Goal: Transaction & Acquisition: Obtain resource

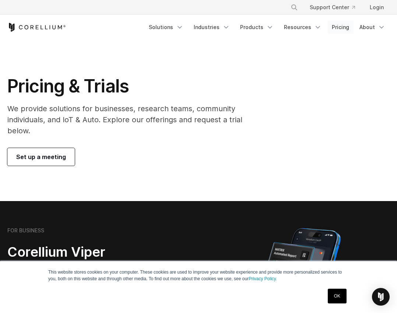
click at [347, 29] on link "Pricing" at bounding box center [341, 27] width 26 height 13
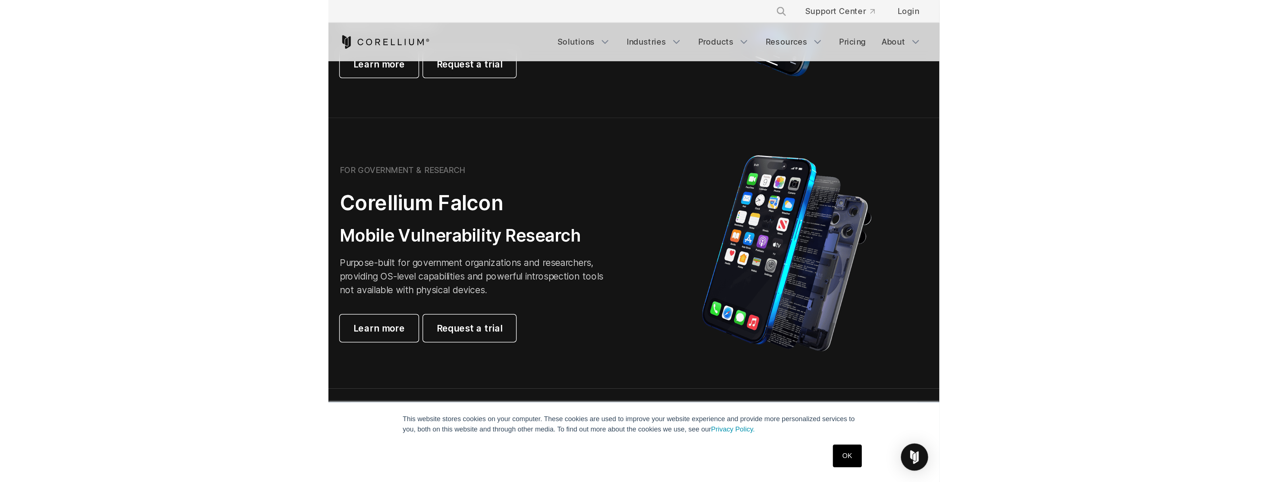
scroll to position [413, 0]
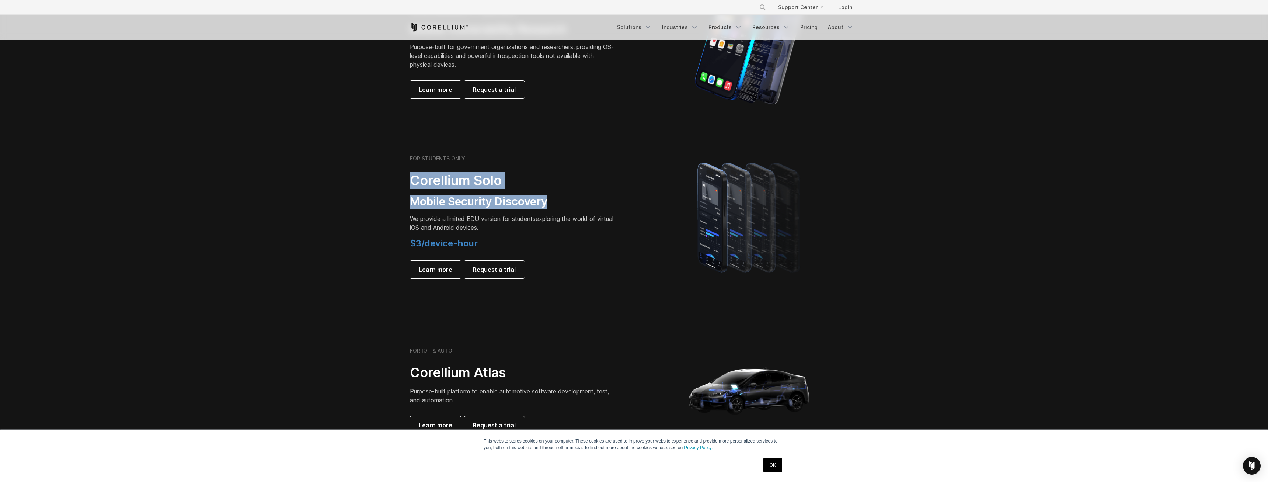
drag, startPoint x: 413, startPoint y: 182, endPoint x: 563, endPoint y: 206, distance: 152.1
click at [397, 206] on div "FOR STUDENTS ONLY Corellium Solo Mobile Security Discovery We provide a limited…" at bounding box center [513, 216] width 206 height 123
click at [397, 205] on h3 "Mobile Security Discovery" at bounding box center [513, 202] width 206 height 14
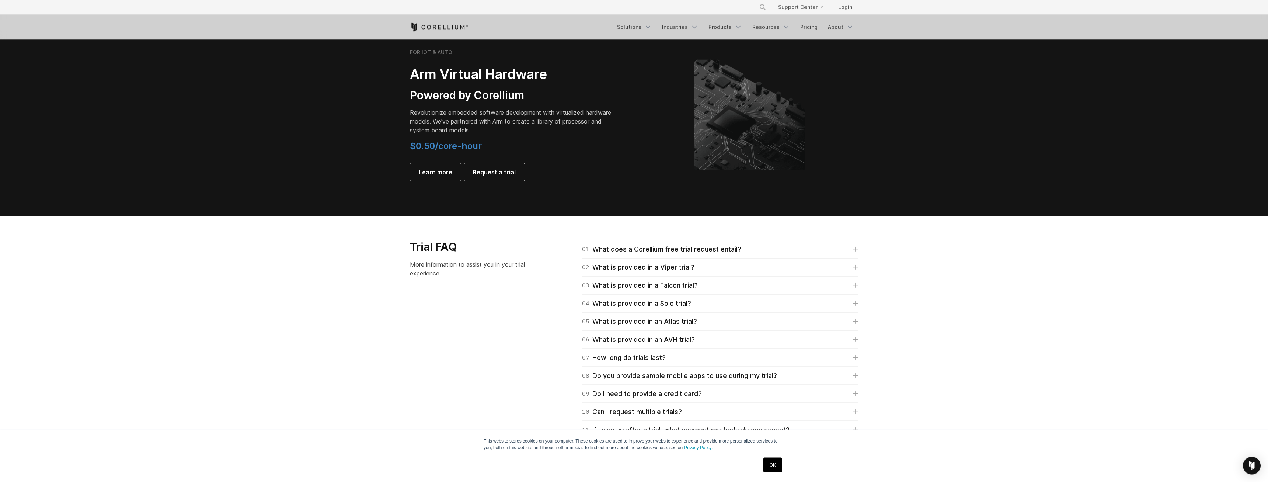
scroll to position [902, 0]
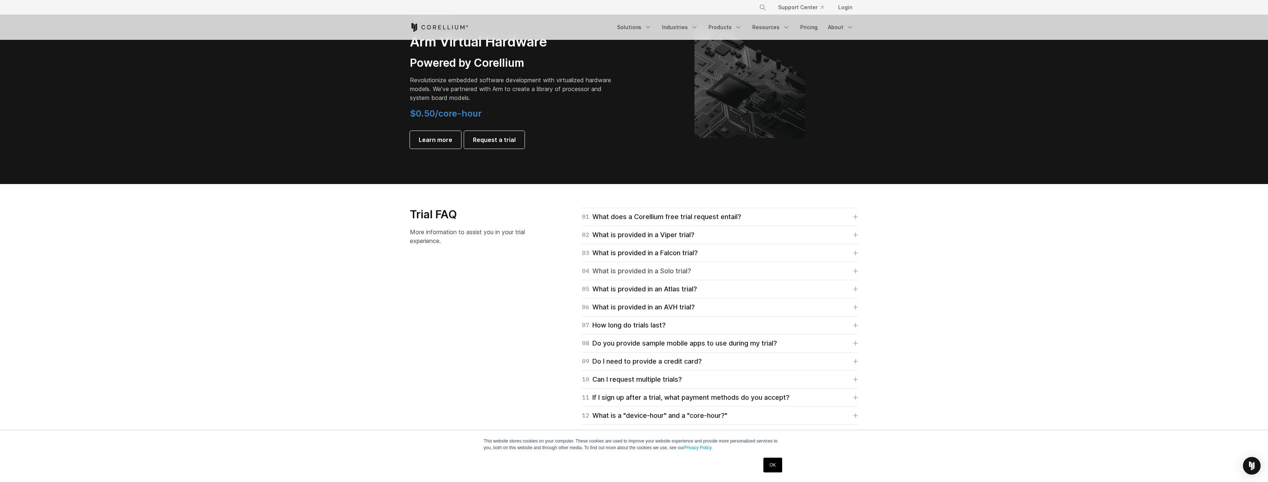
click at [397, 271] on div "04 What is provided in a Solo trial?" at bounding box center [636, 271] width 109 height 10
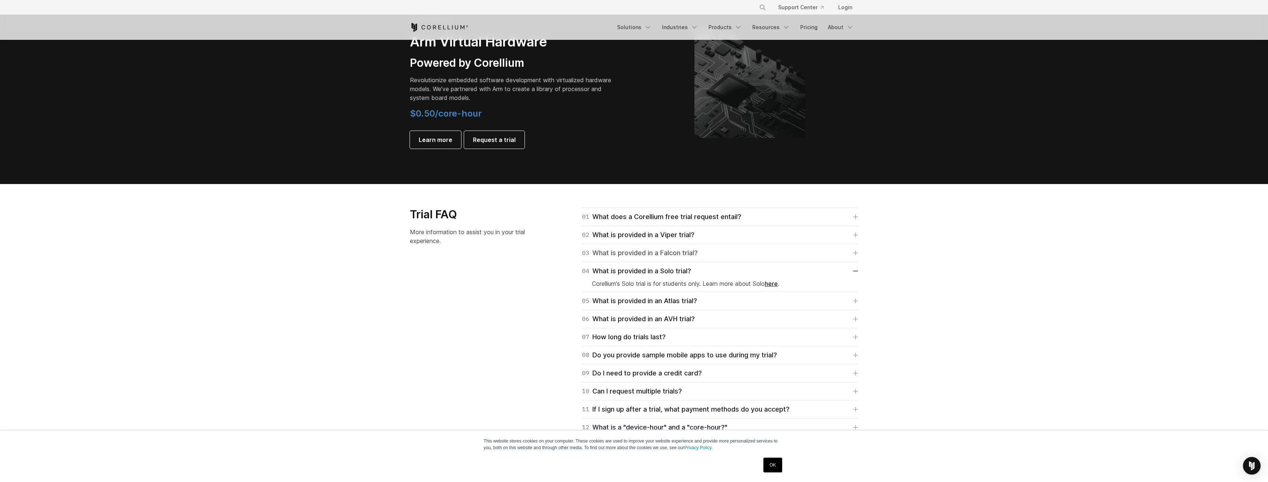
click at [397, 257] on div "03 What is provided in a Falcon trial?" at bounding box center [640, 253] width 116 height 10
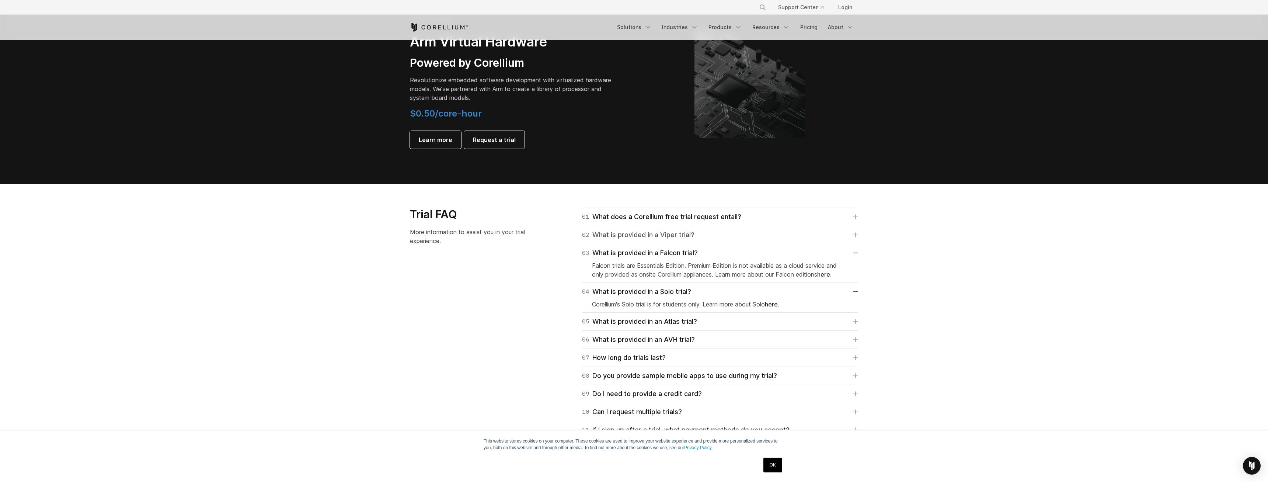
click at [397, 240] on link "02 What is provided in a Viper trial?" at bounding box center [720, 235] width 276 height 10
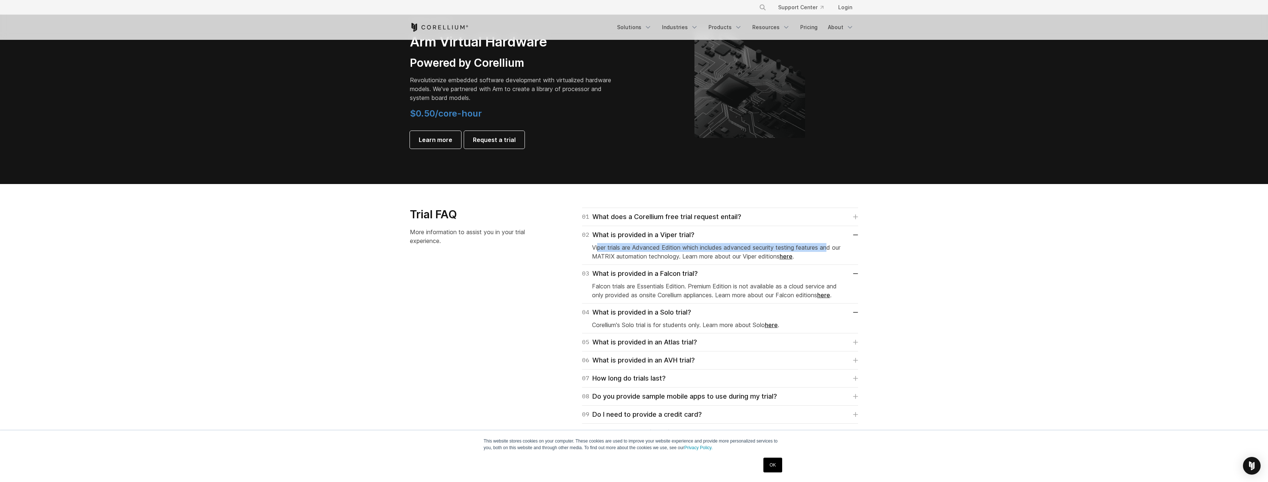
drag, startPoint x: 597, startPoint y: 249, endPoint x: 723, endPoint y: 255, distance: 126.2
click at [397, 244] on p "Viper trials are Advanced Edition which includes advanced security testing feat…" at bounding box center [720, 252] width 256 height 18
drag, startPoint x: 624, startPoint y: 260, endPoint x: 688, endPoint y: 259, distance: 63.4
click at [397, 260] on p "Viper trials are Advanced Edition which includes advanced security testing feat…" at bounding box center [720, 252] width 256 height 18
click at [397, 256] on p "Viper trials are Advanced Edition which includes advanced security testing feat…" at bounding box center [720, 252] width 256 height 18
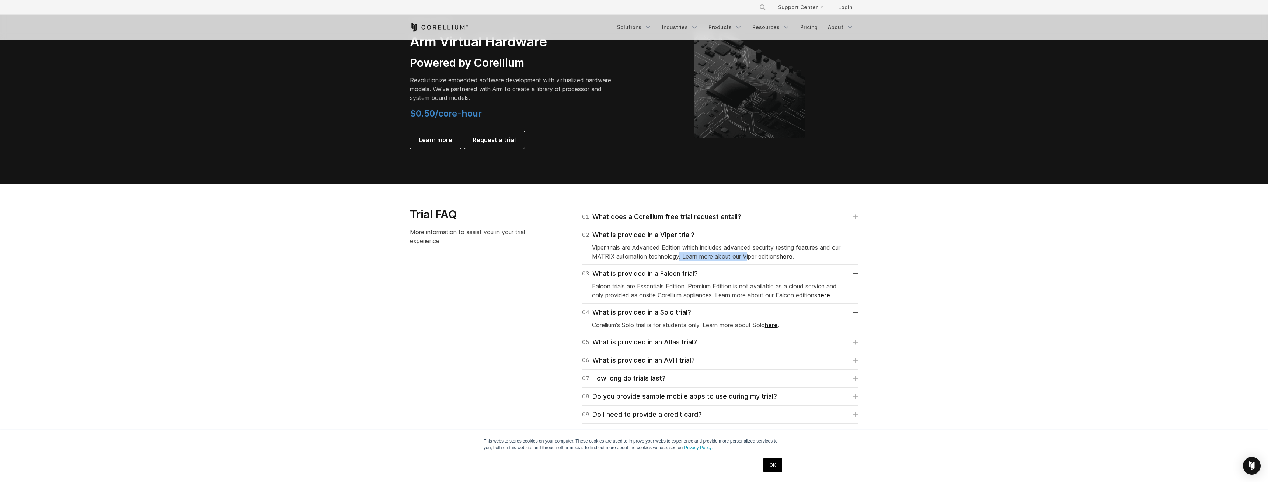
drag, startPoint x: 679, startPoint y: 256, endPoint x: 747, endPoint y: 258, distance: 67.8
click at [397, 258] on p "Viper trials are Advanced Edition which includes advanced security testing feat…" at bounding box center [720, 252] width 256 height 18
drag, startPoint x: 588, startPoint y: 288, endPoint x: 692, endPoint y: 285, distance: 104.3
click at [397, 285] on div "03 What is provided in a Falcon trial? Falcon trials are Essentials Edition. Pr…" at bounding box center [720, 284] width 276 height 39
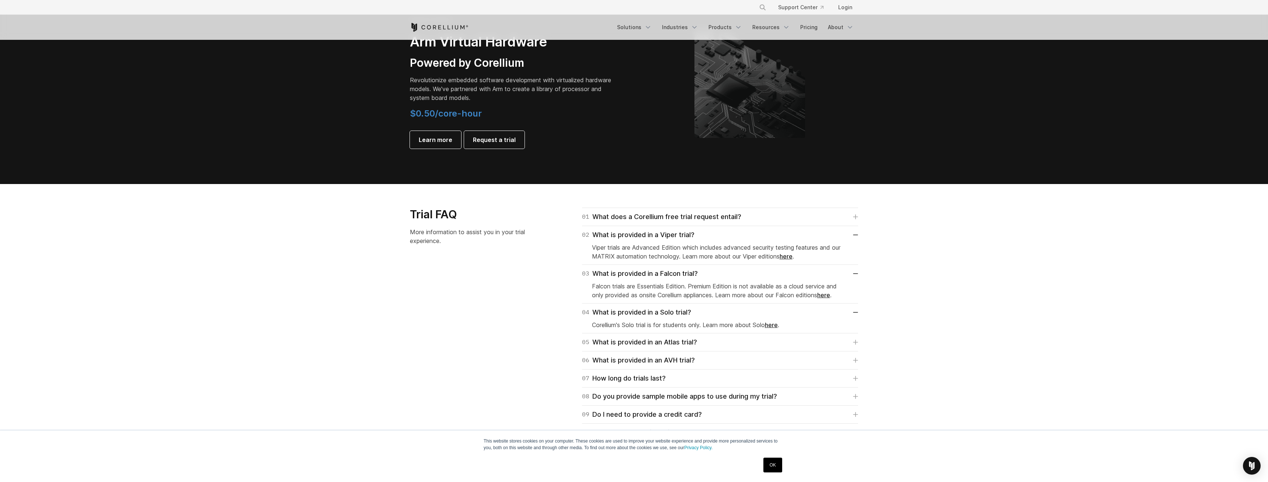
drag, startPoint x: 710, startPoint y: 287, endPoint x: 706, endPoint y: 286, distance: 3.8
click at [397, 287] on p "Falcon trials are Essentials Edition. Premium Edition is not available as a clo…" at bounding box center [720, 291] width 256 height 18
drag, startPoint x: 690, startPoint y: 285, endPoint x: 750, endPoint y: 286, distance: 60.4
click at [397, 286] on p "Falcon trials are Essentials Edition. Premium Edition is not available as a clo…" at bounding box center [720, 291] width 256 height 18
drag, startPoint x: 774, startPoint y: 284, endPoint x: 713, endPoint y: 284, distance: 60.8
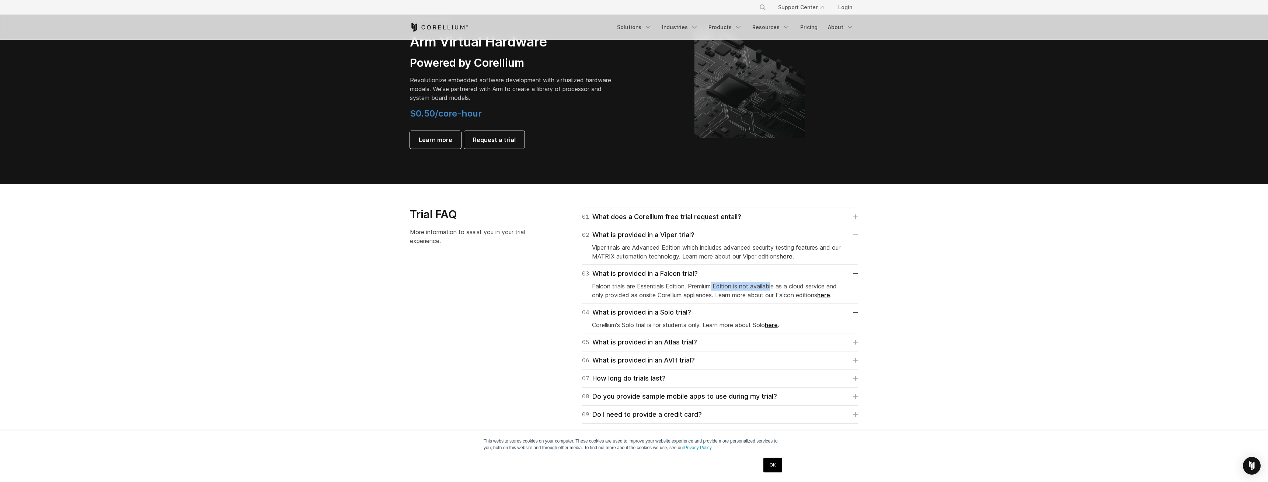
click at [397, 284] on p "Falcon trials are Essentials Edition. Premium Edition is not available as a clo…" at bounding box center [720, 291] width 256 height 18
drag, startPoint x: 827, startPoint y: 285, endPoint x: 765, endPoint y: 285, distance: 62.6
click at [397, 285] on p "Falcon trials are Essentials Edition. Premium Edition is not available as a clo…" at bounding box center [720, 291] width 256 height 18
click at [397, 215] on div "01 What does a Corellium free trial request entail?" at bounding box center [661, 217] width 159 height 10
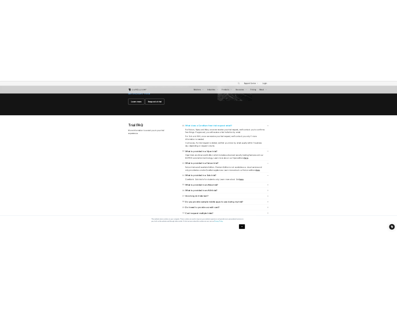
scroll to position [977, 0]
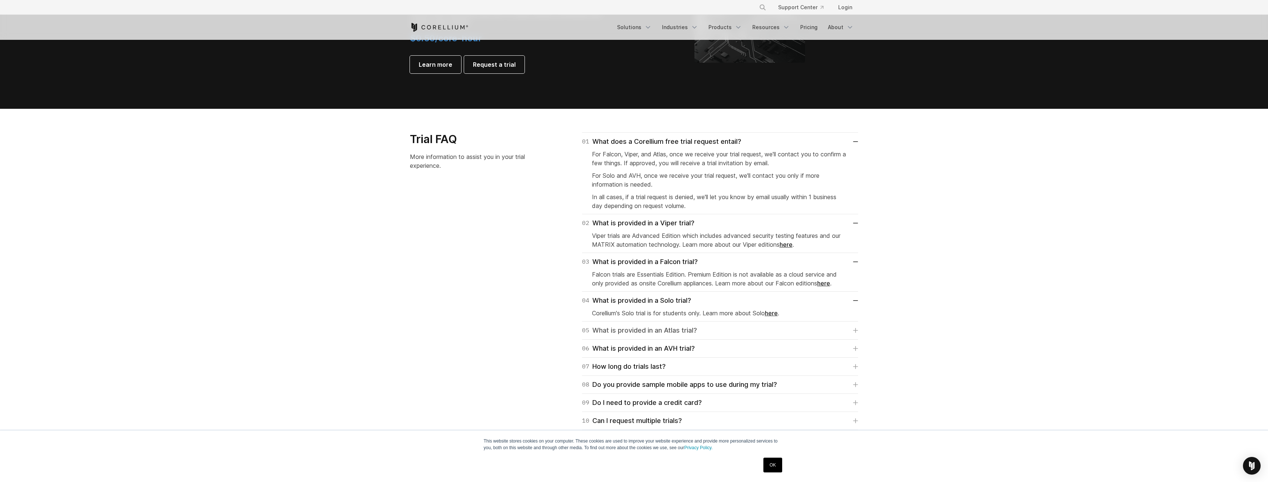
click at [397, 313] on div "05 What is provided in an Atlas trial?" at bounding box center [639, 330] width 115 height 10
drag, startPoint x: 662, startPoint y: 343, endPoint x: 687, endPoint y: 343, distance: 25.1
click at [397, 313] on p "Atlas trials are intended for automative software development, test, and automa…" at bounding box center [720, 347] width 256 height 18
drag, startPoint x: 665, startPoint y: 341, endPoint x: 766, endPoint y: 344, distance: 101.0
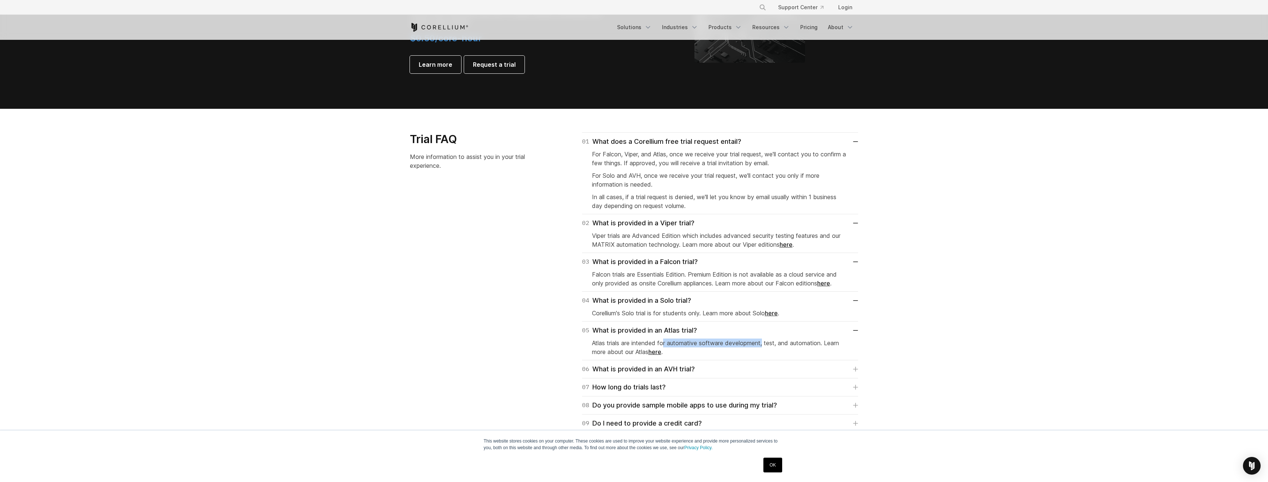
click at [397, 313] on p "Atlas trials are intended for automative software development, test, and automa…" at bounding box center [720, 347] width 256 height 18
drag, startPoint x: 853, startPoint y: 331, endPoint x: 849, endPoint y: 330, distance: 4.1
click at [397, 313] on icon at bounding box center [855, 330] width 5 height 1
click at [397, 313] on link "here" at bounding box center [771, 312] width 13 height 7
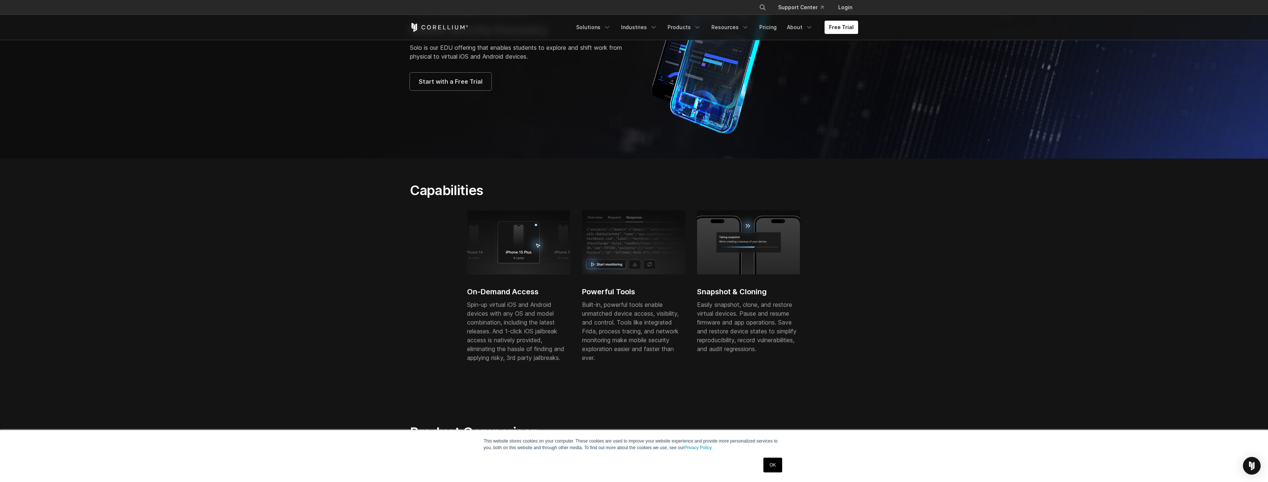
scroll to position [226, 0]
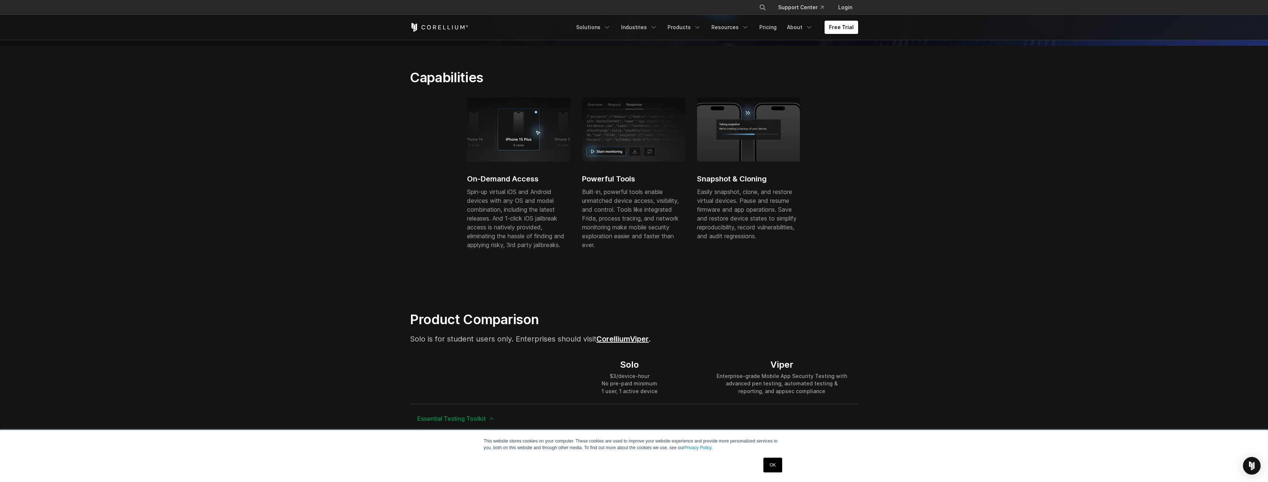
drag, startPoint x: 464, startPoint y: 183, endPoint x: 560, endPoint y: 181, distance: 96.2
click at [560, 181] on div "On-Demand Access Spin-up virtual iOS and Android devices with any OS and model …" at bounding box center [639, 180] width 459 height 167
click at [544, 198] on p "Spin-up virtual iOS and Android devices with any OS and model combination, incl…" at bounding box center [518, 218] width 103 height 62
drag, startPoint x: 590, startPoint y: 180, endPoint x: 738, endPoint y: 182, distance: 147.4
click at [661, 181] on h2 "Powerful Tools" at bounding box center [633, 178] width 103 height 11
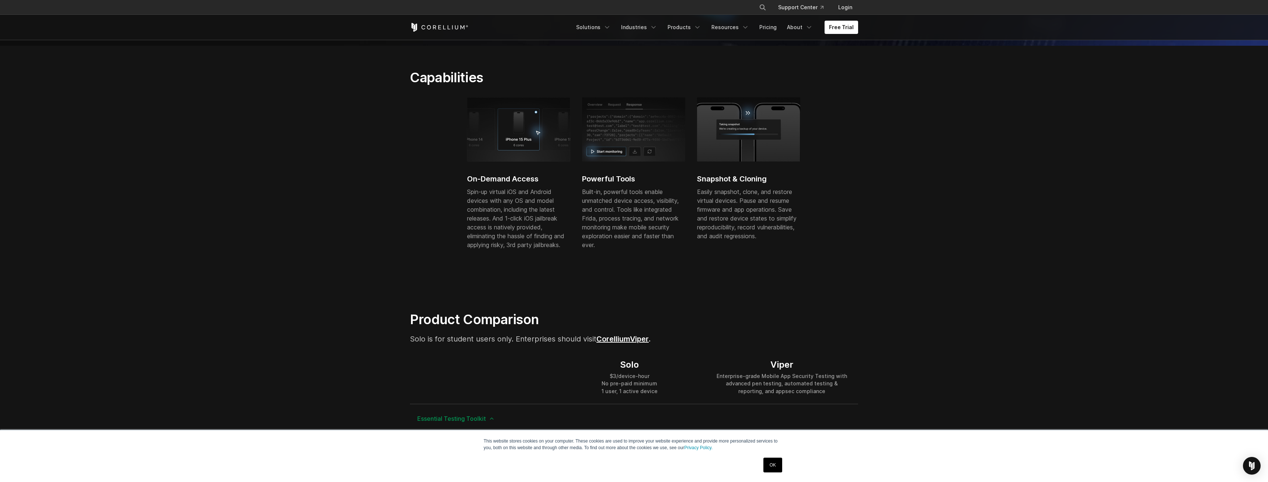
drag, startPoint x: 698, startPoint y: 181, endPoint x: 751, endPoint y: 184, distance: 52.8
click at [751, 183] on h2 "Snapshot & Cloning" at bounding box center [748, 178] width 103 height 11
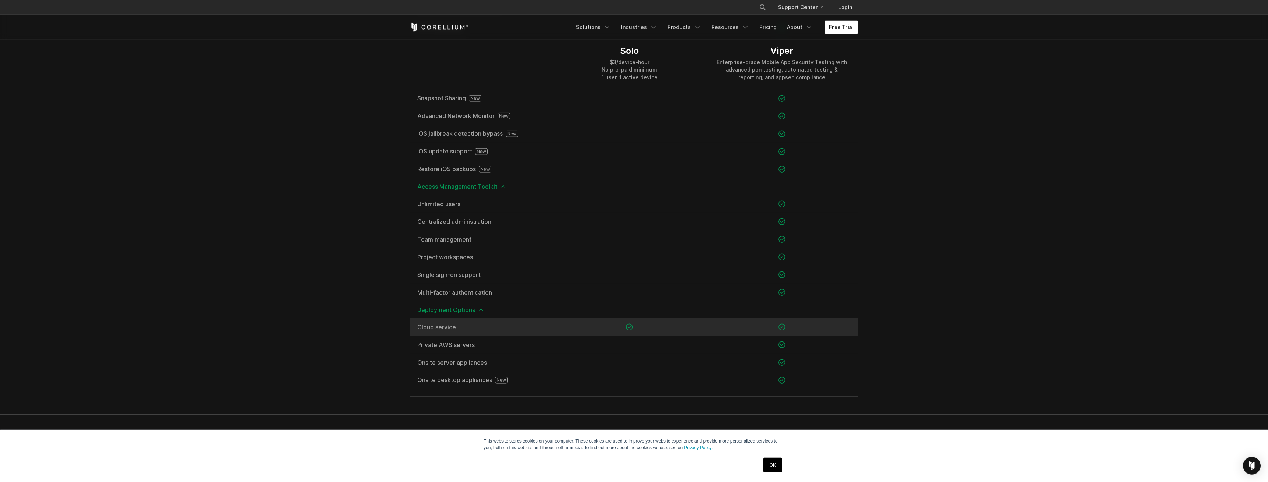
scroll to position [902, 0]
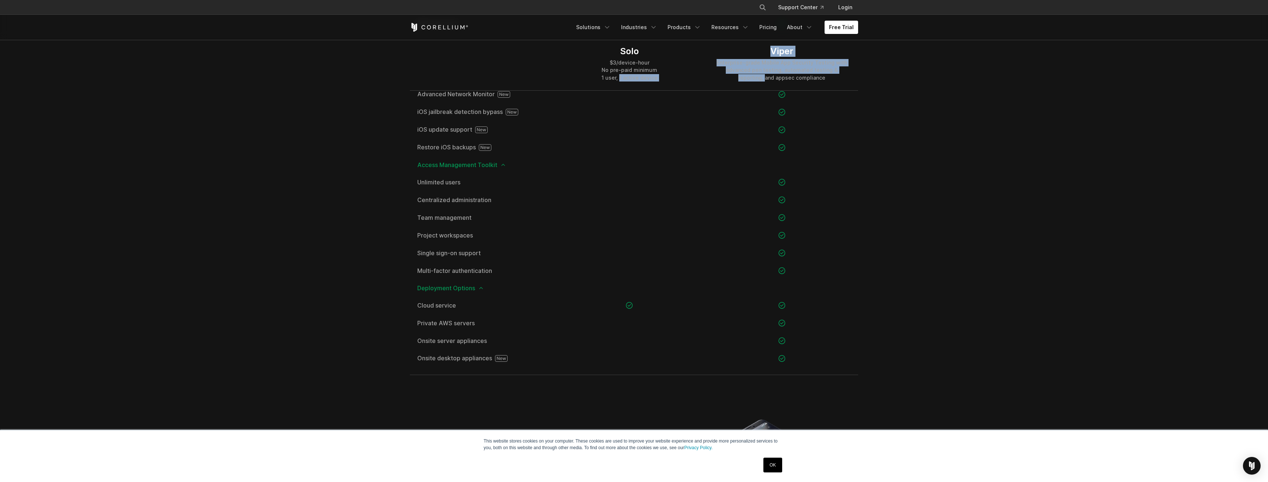
drag, startPoint x: 619, startPoint y: 83, endPoint x: 713, endPoint y: 81, distance: 94.4
click at [713, 81] on div "Solo $3/device-hour No pre-paid minimum 1 user, 1 active device Viper Enterpris…" at bounding box center [634, 63] width 448 height 53
click at [773, 76] on div "Enterprise-grade Mobile App Security Testing with advanced pen testing, automat…" at bounding box center [781, 70] width 137 height 22
drag, startPoint x: 763, startPoint y: 75, endPoint x: 841, endPoint y: 74, distance: 77.4
click at [841, 74] on div "Enterprise-grade Mobile App Security Testing with advanced pen testing, automat…" at bounding box center [781, 70] width 137 height 22
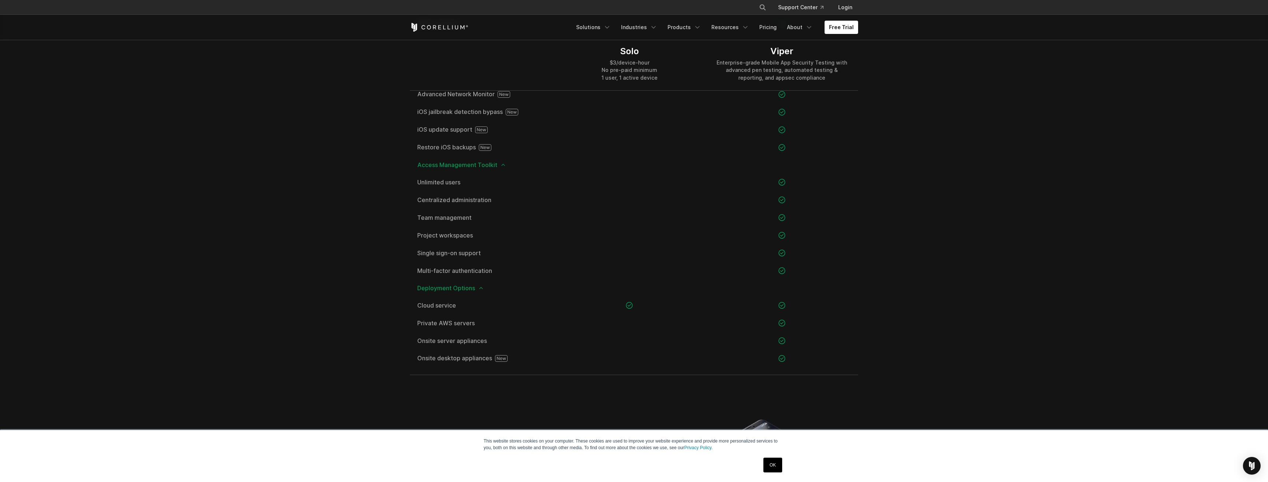
click at [841, 74] on div "Enterprise-grade Mobile App Security Testing with advanced pen testing, automat…" at bounding box center [781, 70] width 137 height 22
drag, startPoint x: 858, startPoint y: 71, endPoint x: 791, endPoint y: 70, distance: 66.7
click at [791, 70] on div "Solo $3/device-hour No pre-paid minimum 1 user, 1 active device Viper Enterpris…" at bounding box center [633, 23] width 463 height 701
click at [793, 71] on div "Enterprise-grade Mobile App Security Testing with advanced pen testing, automat…" at bounding box center [781, 70] width 137 height 22
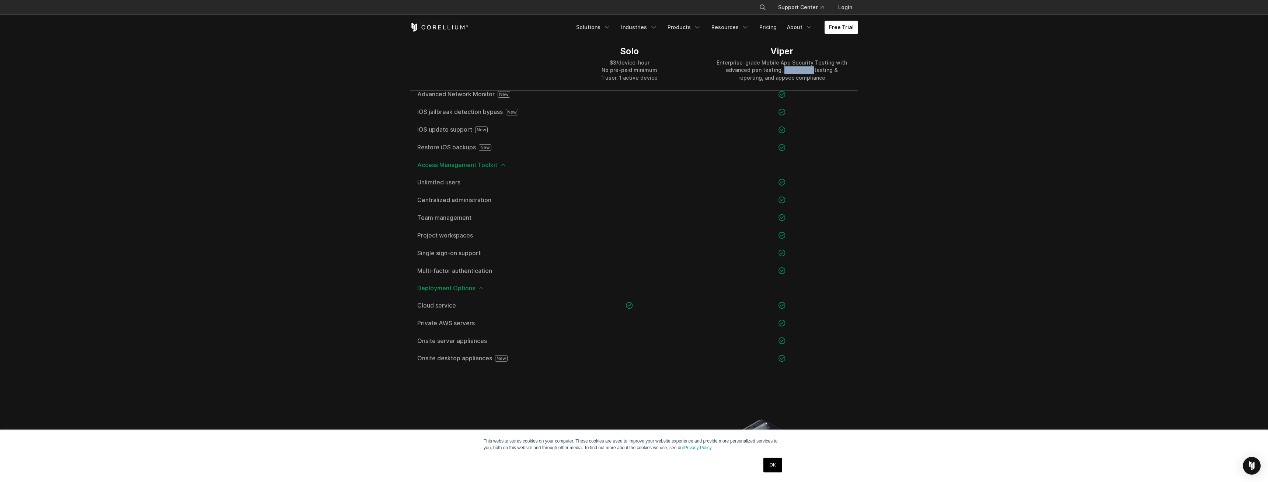
click at [793, 71] on div "Enterprise-grade Mobile App Security Testing with advanced pen testing, automat…" at bounding box center [781, 70] width 137 height 22
click at [908, 388] on section "Product Comparison Solo is for student users only. Enterprises should visit Cor…" at bounding box center [634, 1] width 1268 height 781
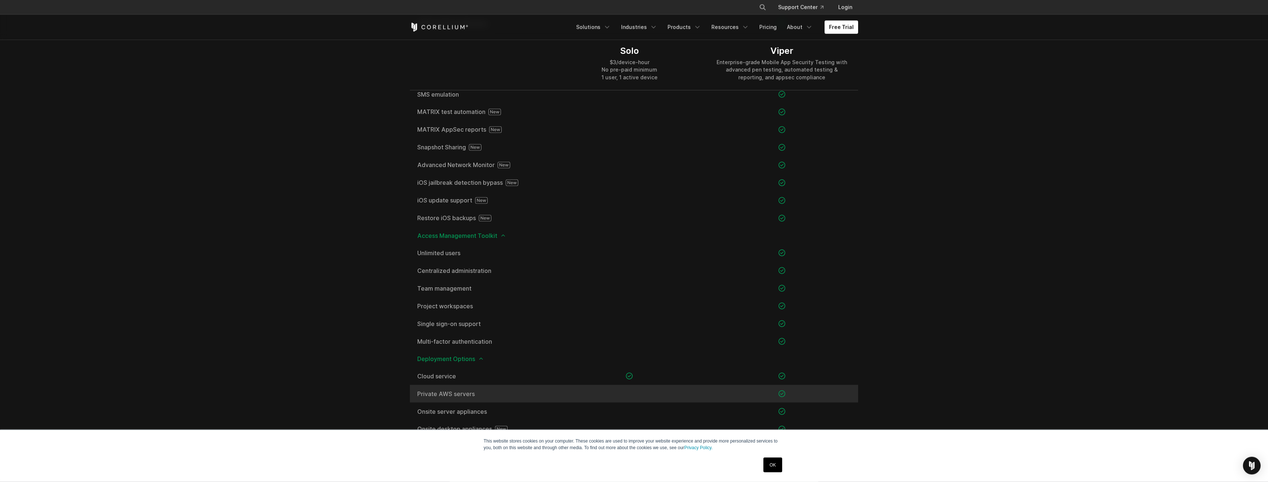
scroll to position [789, 0]
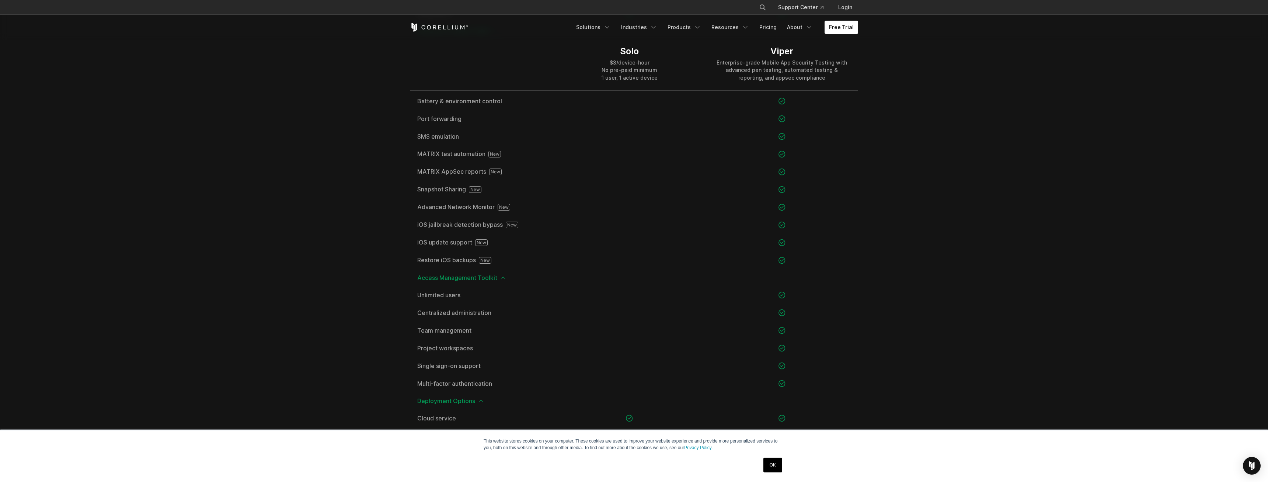
click at [788, 46] on div "Viper" at bounding box center [781, 51] width 137 height 11
click at [781, 51] on div "Viper" at bounding box center [781, 51] width 137 height 11
copy div "Viper"
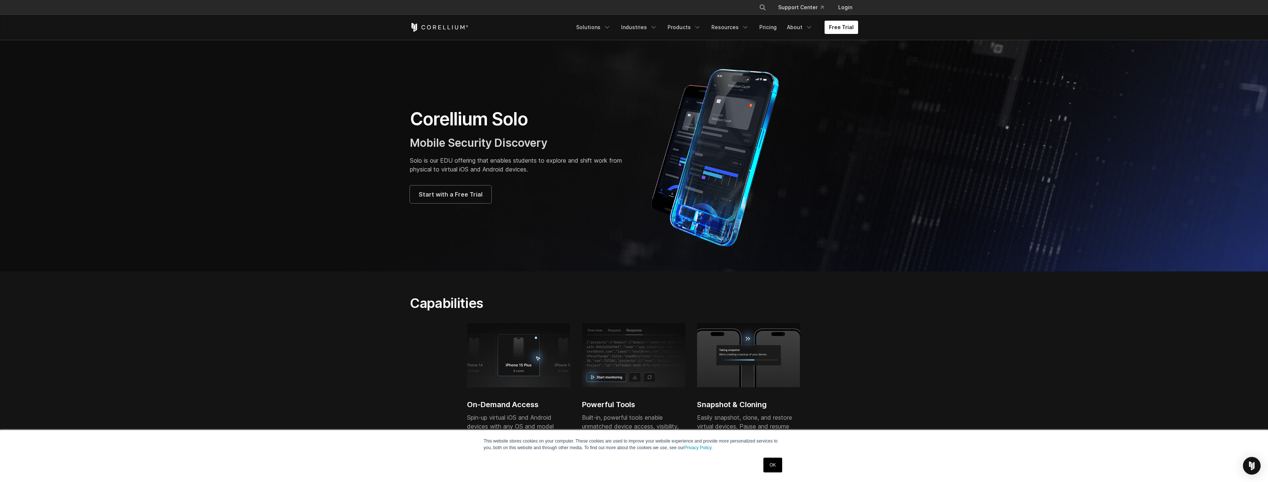
click at [837, 22] on link "Free Trial" at bounding box center [841, 27] width 34 height 13
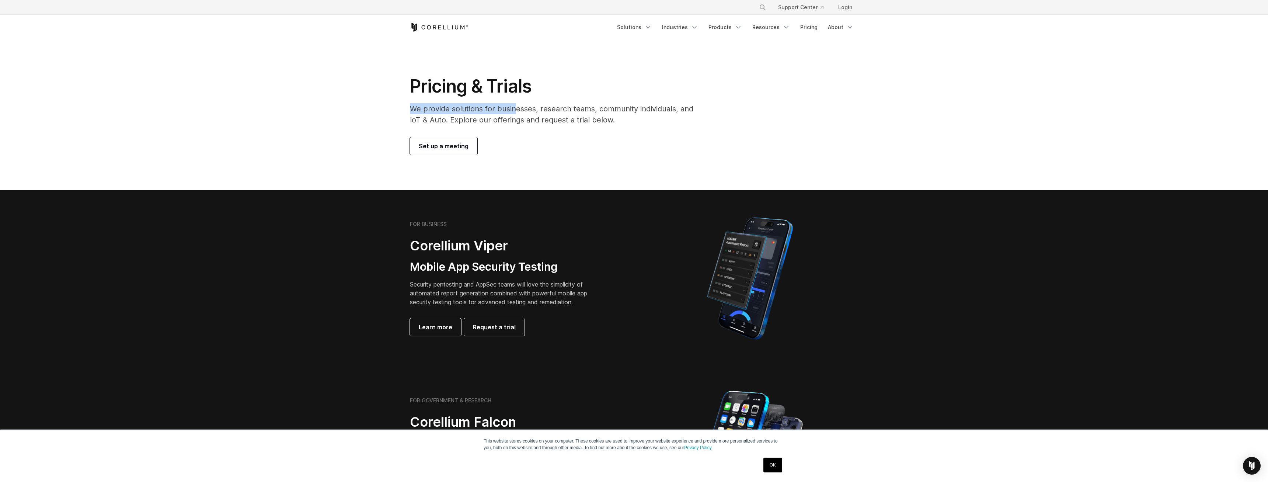
drag, startPoint x: 412, startPoint y: 105, endPoint x: 537, endPoint y: 112, distance: 125.1
click at [515, 112] on p "We provide solutions for businesses, research teams, community individuals, and…" at bounding box center [557, 114] width 294 height 22
click at [552, 112] on p "We provide solutions for businesses, research teams, community individuals, and…" at bounding box center [557, 114] width 294 height 22
drag, startPoint x: 531, startPoint y: 109, endPoint x: 637, endPoint y: 109, distance: 105.4
click at [637, 109] on p "We provide solutions for businesses, research teams, community individuals, and…" at bounding box center [557, 114] width 294 height 22
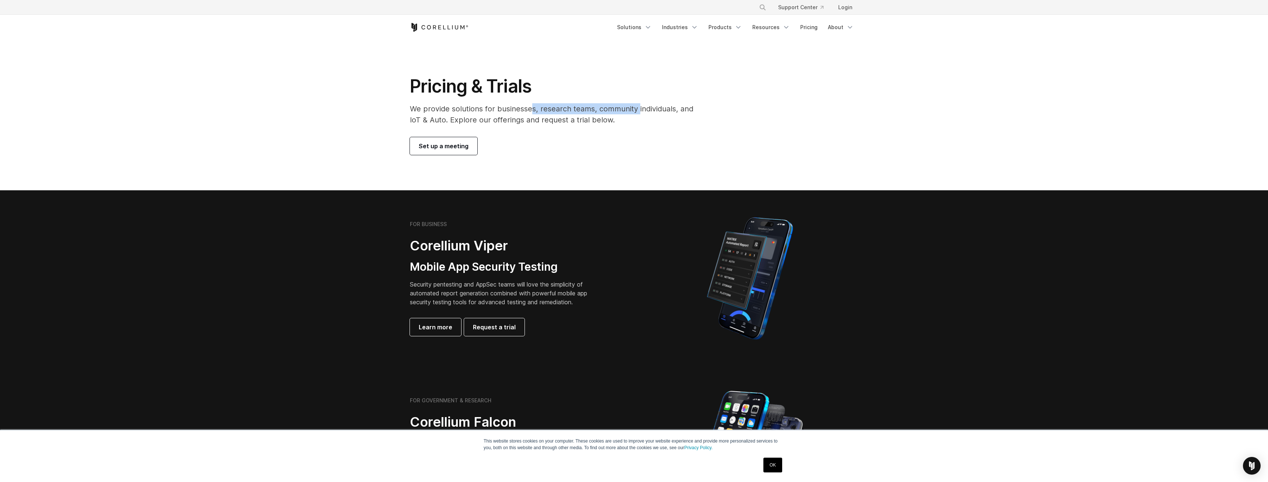
click at [635, 110] on p "We provide solutions for businesses, research teams, community individuals, and…" at bounding box center [557, 114] width 294 height 22
drag, startPoint x: 431, startPoint y: 122, endPoint x: 505, endPoint y: 126, distance: 73.4
click at [505, 126] on div "Pricing & Trials We provide solutions for businesses, research teams, community…" at bounding box center [556, 115] width 308 height 80
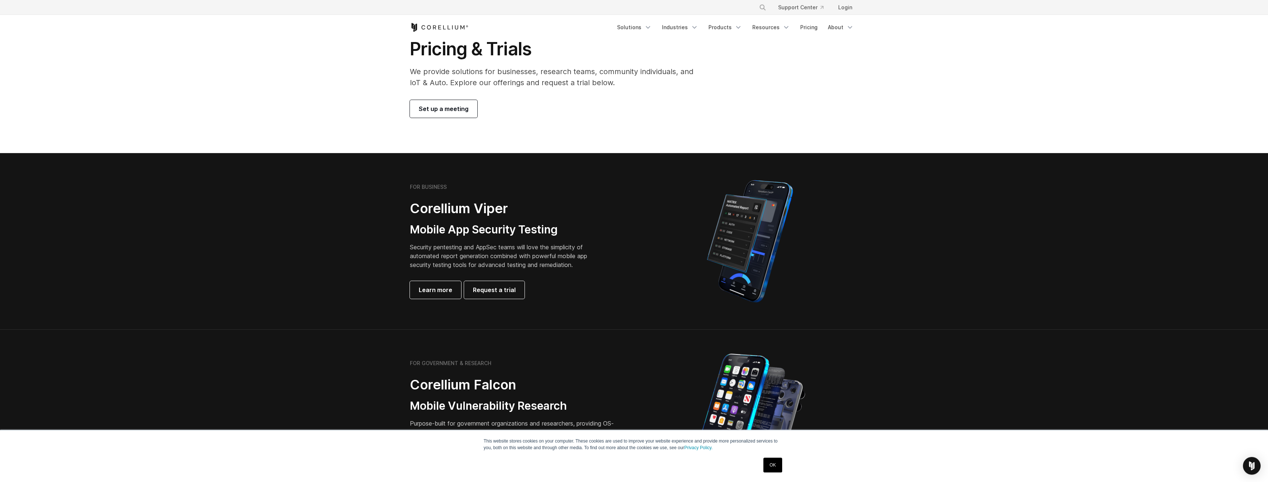
scroll to position [38, 0]
drag, startPoint x: 516, startPoint y: 224, endPoint x: 538, endPoint y: 250, distance: 33.9
click at [538, 250] on div "FOR BUSINESS Corellium Viper Mobile App Security Testing Security pentesting an…" at bounding box center [513, 240] width 206 height 115
drag, startPoint x: 538, startPoint y: 250, endPoint x: 528, endPoint y: 275, distance: 27.4
click at [538, 251] on p "Security pentesting and AppSec teams will love the simplicity of automated repo…" at bounding box center [504, 255] width 189 height 27
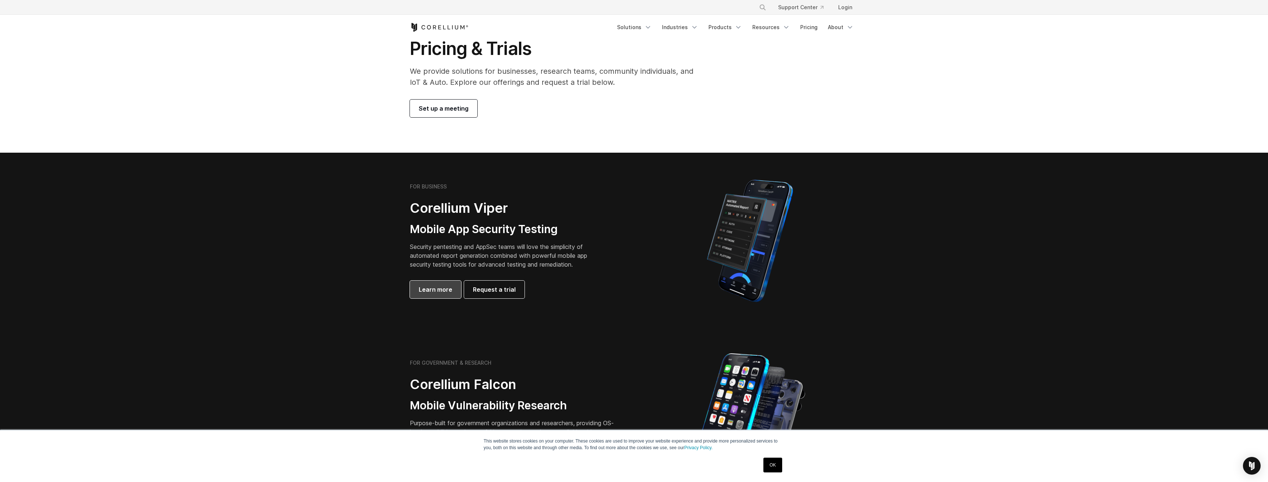
click at [441, 287] on span "Learn more" at bounding box center [436, 289] width 34 height 9
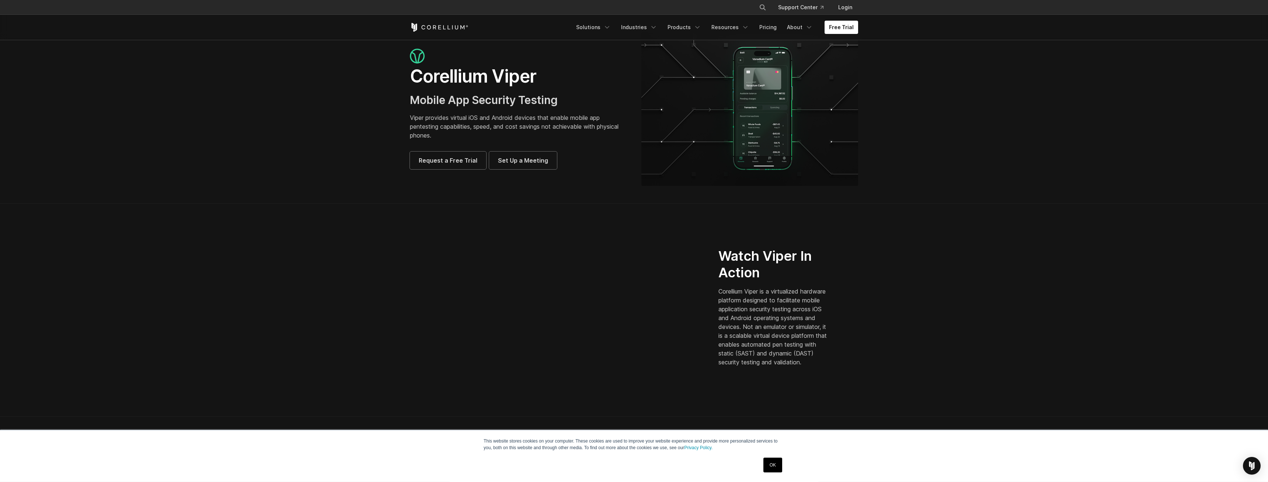
scroll to position [38, 0]
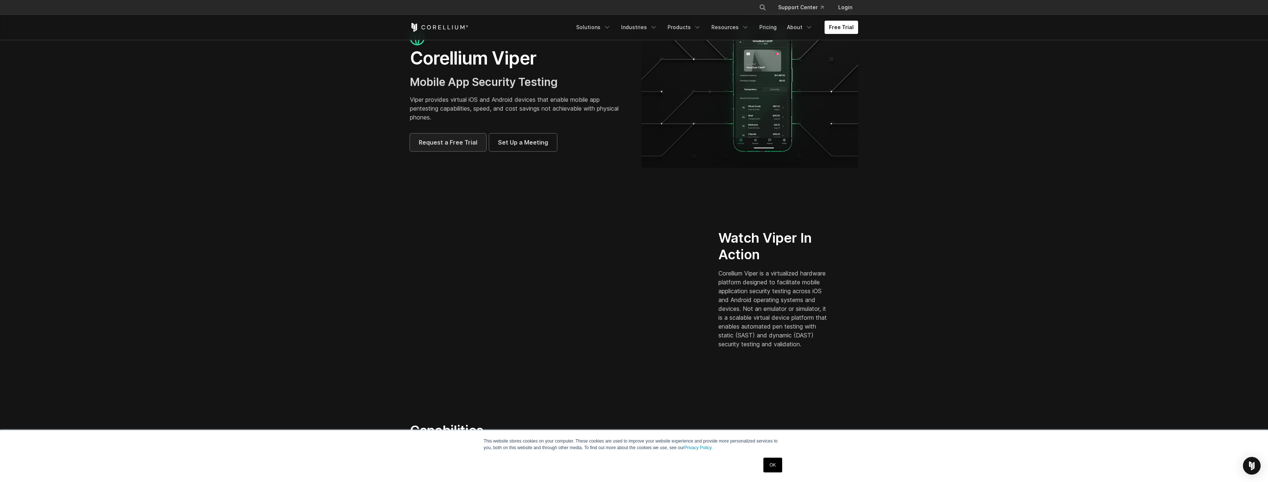
click at [461, 138] on span "Request a Free Trial" at bounding box center [448, 142] width 59 height 9
click at [784, 348] on p "Corellium Viper is a virtualized hardware platform designed to facilitate mobil…" at bounding box center [774, 309] width 112 height 80
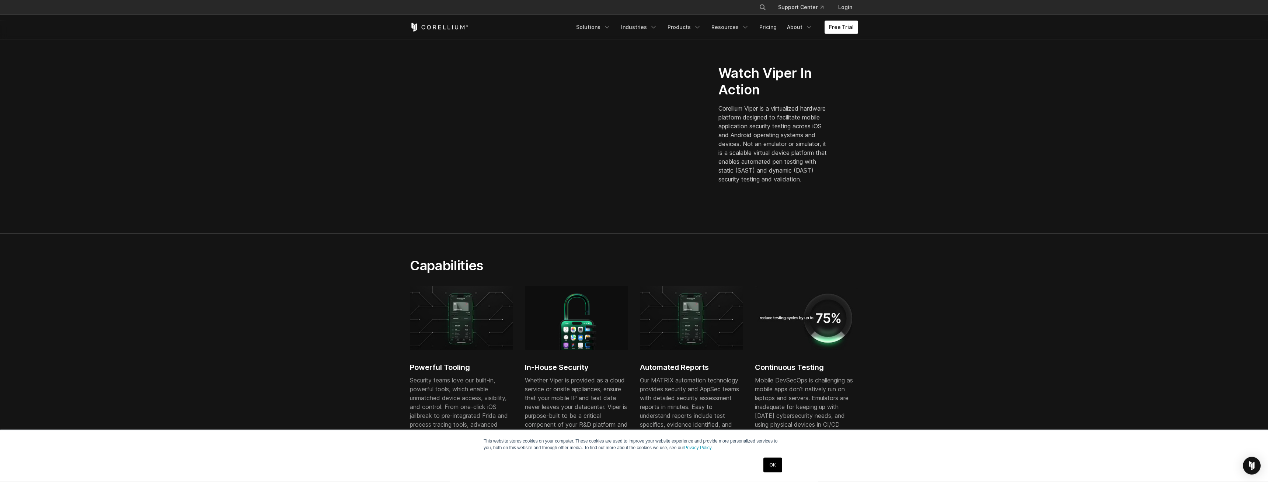
scroll to position [226, 0]
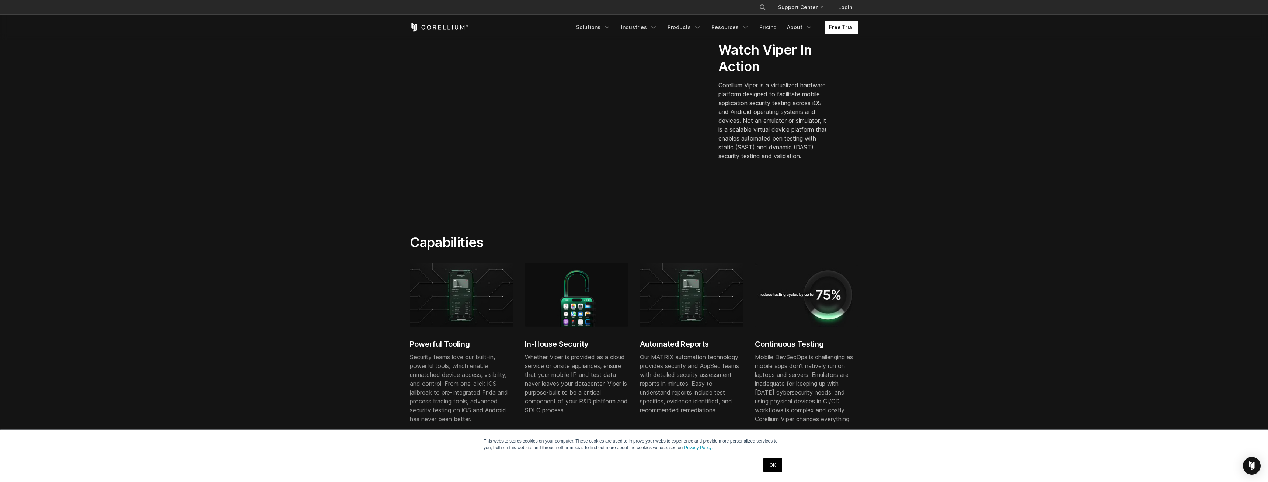
click at [543, 342] on h2 "In-House Security" at bounding box center [576, 343] width 103 height 11
drag, startPoint x: 445, startPoint y: 340, endPoint x: 449, endPoint y: 341, distance: 4.1
click at [445, 341] on h2 "Powerful Tooling" at bounding box center [461, 343] width 103 height 11
drag, startPoint x: 610, startPoint y: 338, endPoint x: 680, endPoint y: 337, distance: 70.8
click at [611, 339] on div "In-House Security Whether Viper is provided as a cloud service or onsite applia…" at bounding box center [576, 342] width 103 height 161
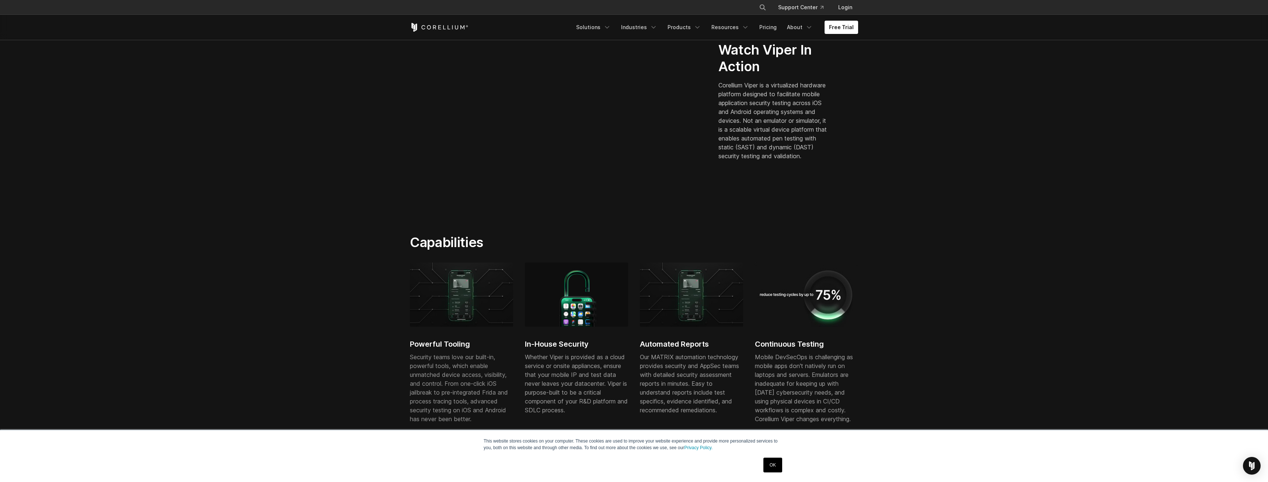
click at [703, 336] on div "Automated Reports Our MATRIX automation technology provides security and AppSec…" at bounding box center [691, 342] width 103 height 161
click at [740, 342] on h2 "Automated Reports" at bounding box center [691, 343] width 103 height 11
click at [779, 344] on h2 "Continuous Testing" at bounding box center [806, 343] width 103 height 11
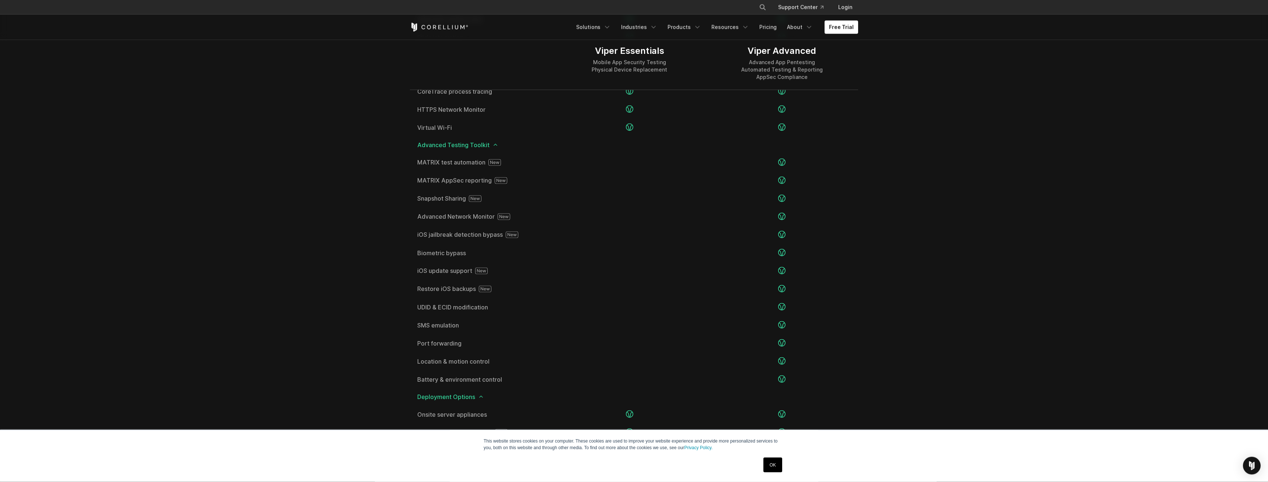
scroll to position [1128, 0]
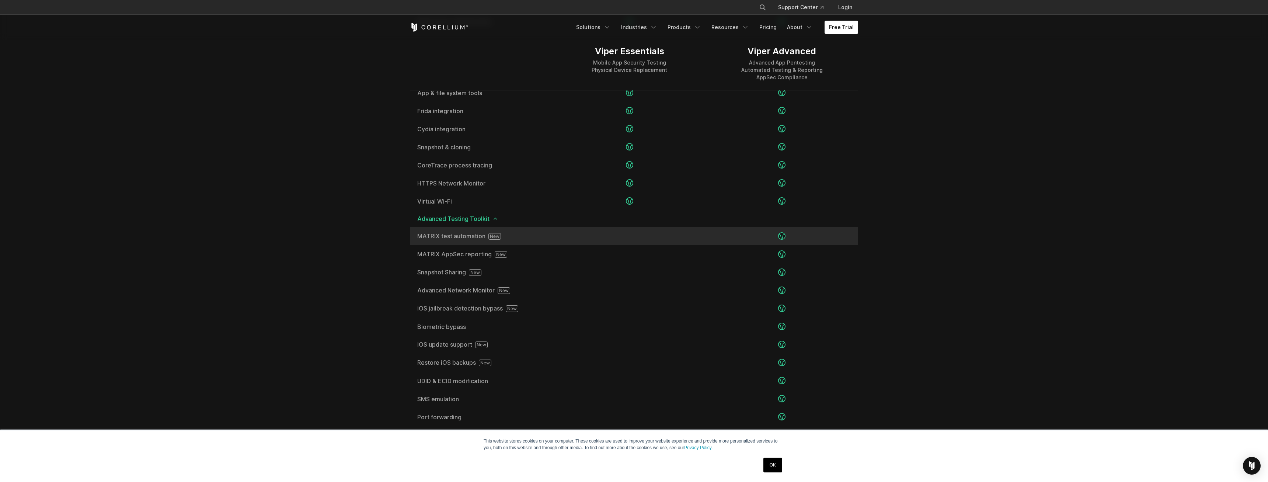
click at [455, 238] on span "MATRIX test automation" at bounding box center [481, 236] width 129 height 7
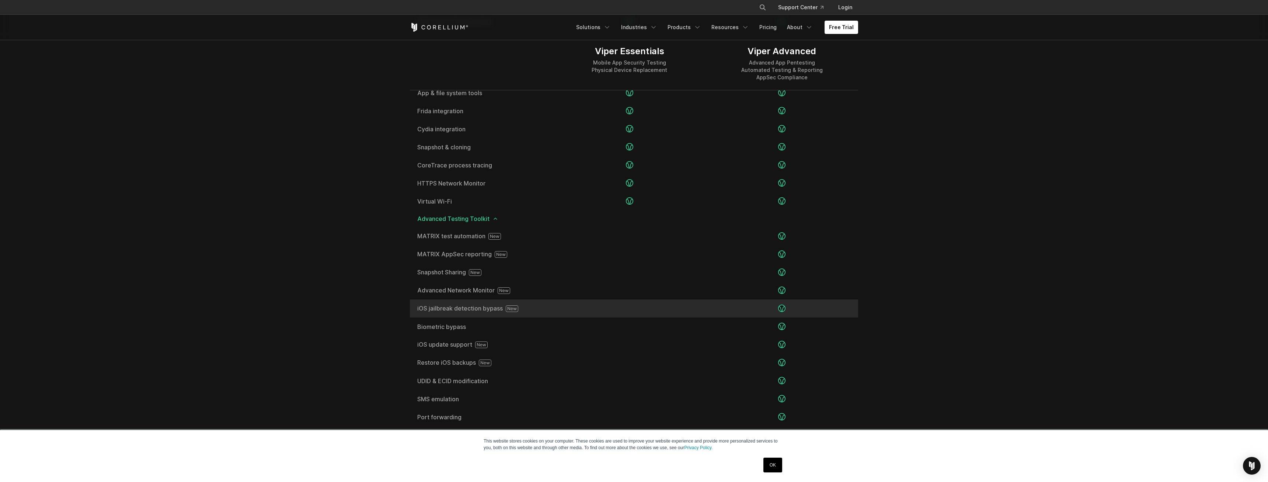
click at [463, 309] on span "iOS jailbreak detection bypass" at bounding box center [481, 308] width 129 height 7
click at [507, 307] on icon at bounding box center [512, 308] width 13 height 7
drag, startPoint x: 510, startPoint y: 307, endPoint x: 445, endPoint y: 301, distance: 65.4
click at [508, 307] on icon at bounding box center [512, 308] width 13 height 7
click at [445, 301] on div "iOS jailbreak detection bypass" at bounding box center [481, 308] width 143 height 18
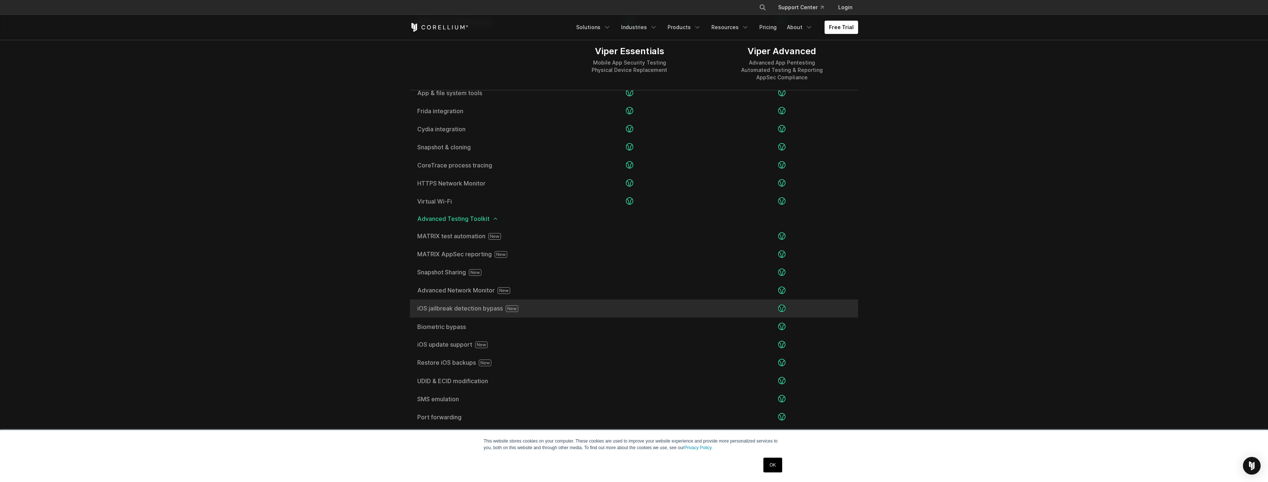
click at [445, 305] on span "iOS jailbreak detection bypass" at bounding box center [481, 308] width 129 height 7
click at [443, 306] on span "iOS jailbreak detection bypass" at bounding box center [481, 308] width 129 height 7
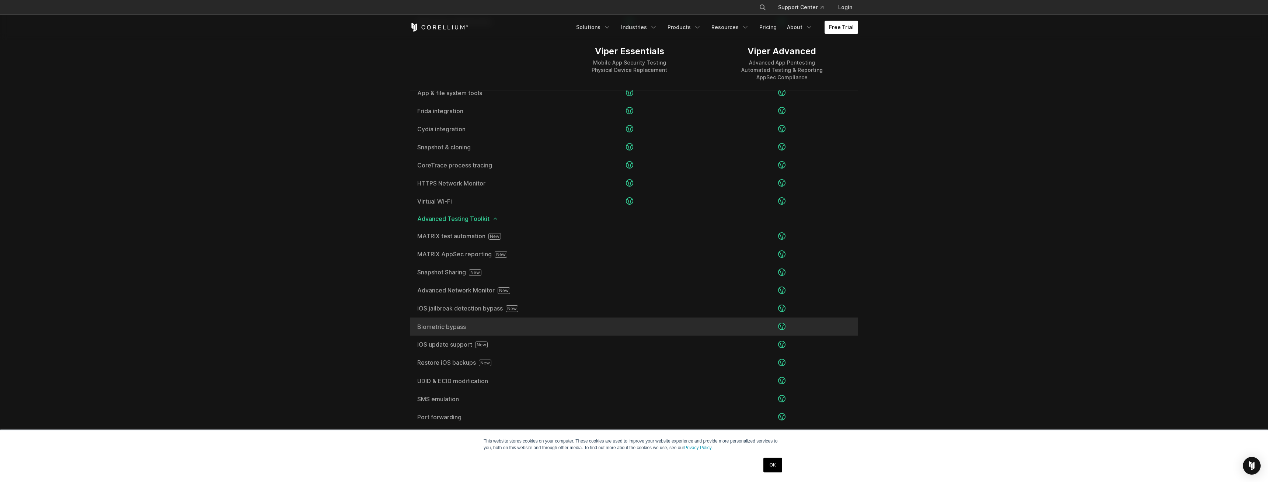
click at [440, 320] on div "Biometric bypass" at bounding box center [481, 326] width 143 height 18
click at [440, 321] on div "Biometric bypass" at bounding box center [481, 326] width 143 height 18
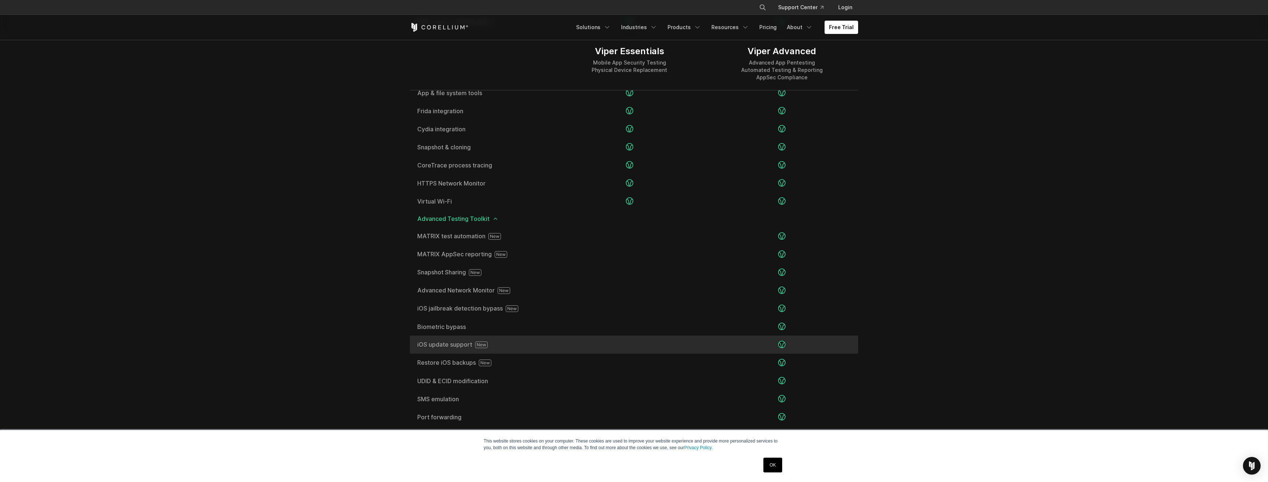
click at [437, 343] on span "iOS update support" at bounding box center [481, 344] width 129 height 7
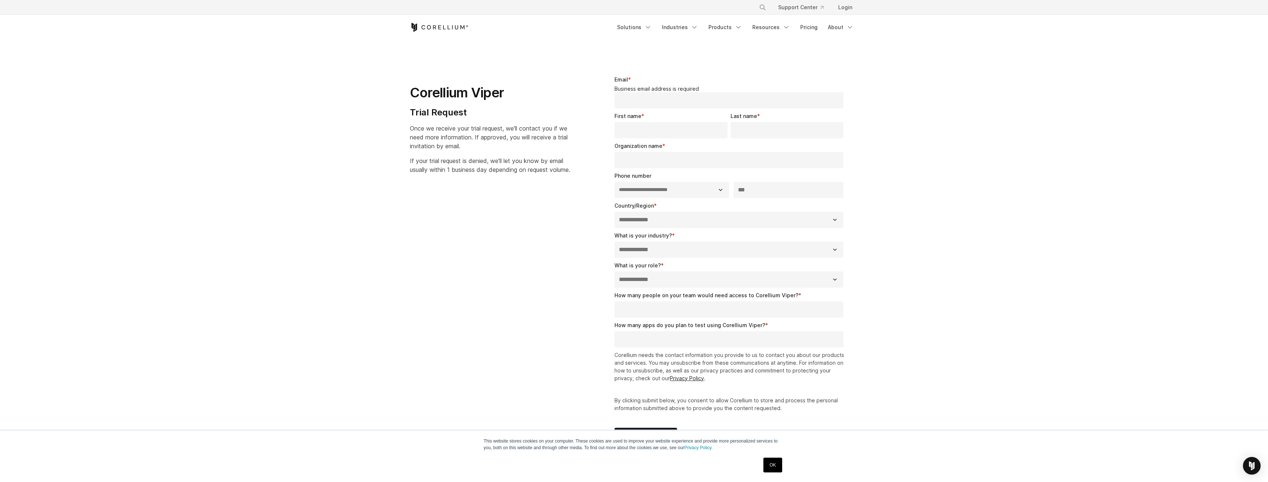
select select "**"
click at [639, 92] on input "Email *" at bounding box center [728, 100] width 229 height 16
click at [635, 124] on input "First name *" at bounding box center [670, 130] width 113 height 16
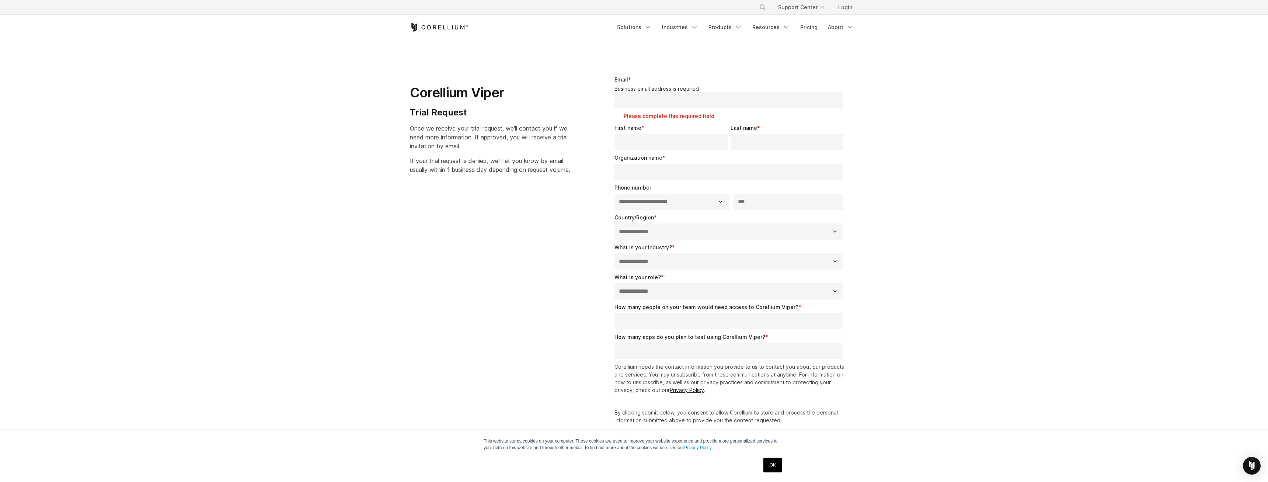
drag, startPoint x: 646, startPoint y: 169, endPoint x: 652, endPoint y: 231, distance: 62.5
click at [646, 170] on input "Organization name *" at bounding box center [728, 172] width 229 height 16
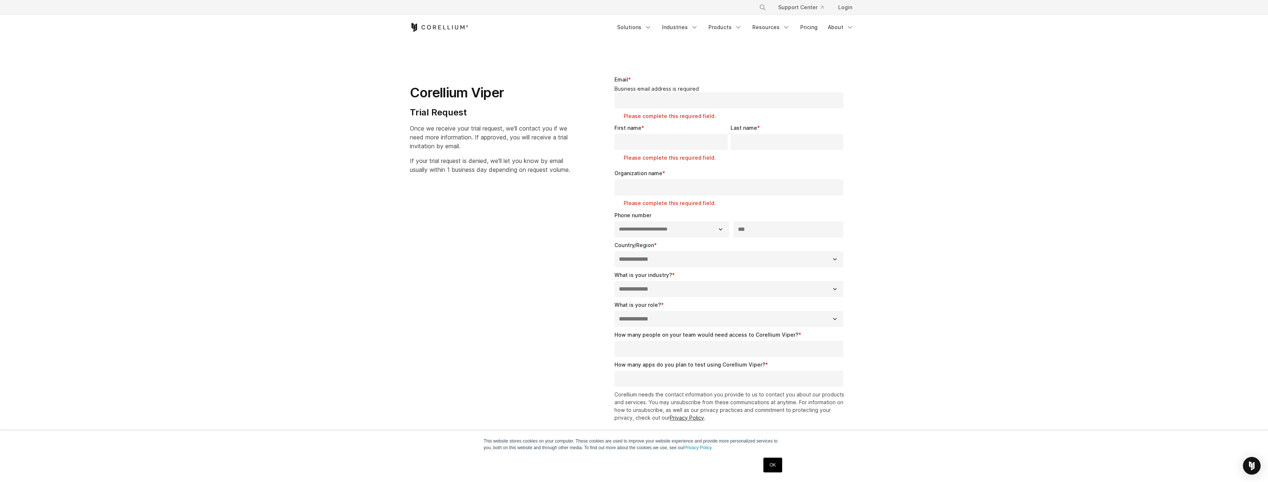
click at [614, 281] on select "**********" at bounding box center [728, 289] width 229 height 16
drag, startPoint x: 644, startPoint y: 269, endPoint x: 561, endPoint y: 337, distance: 106.9
click at [548, 338] on div "**********" at bounding box center [633, 284] width 463 height 440
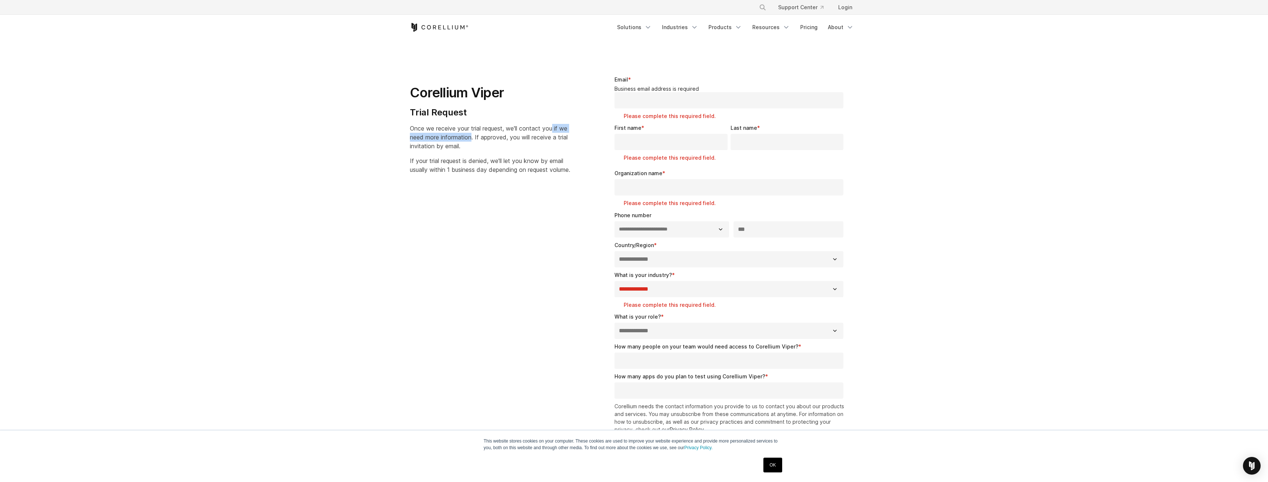
drag, startPoint x: 474, startPoint y: 133, endPoint x: 555, endPoint y: 130, distance: 81.9
click at [555, 130] on p "Once we receive your trial request, we'll contact you if we need more informati…" at bounding box center [490, 137] width 160 height 27
click at [533, 143] on p "Once we receive your trial request, we'll contact you if we need more informati…" at bounding box center [490, 137] width 160 height 27
drag, startPoint x: 400, startPoint y: 128, endPoint x: 505, endPoint y: 140, distance: 105.3
click at [505, 140] on section "**********" at bounding box center [634, 289] width 1268 height 499
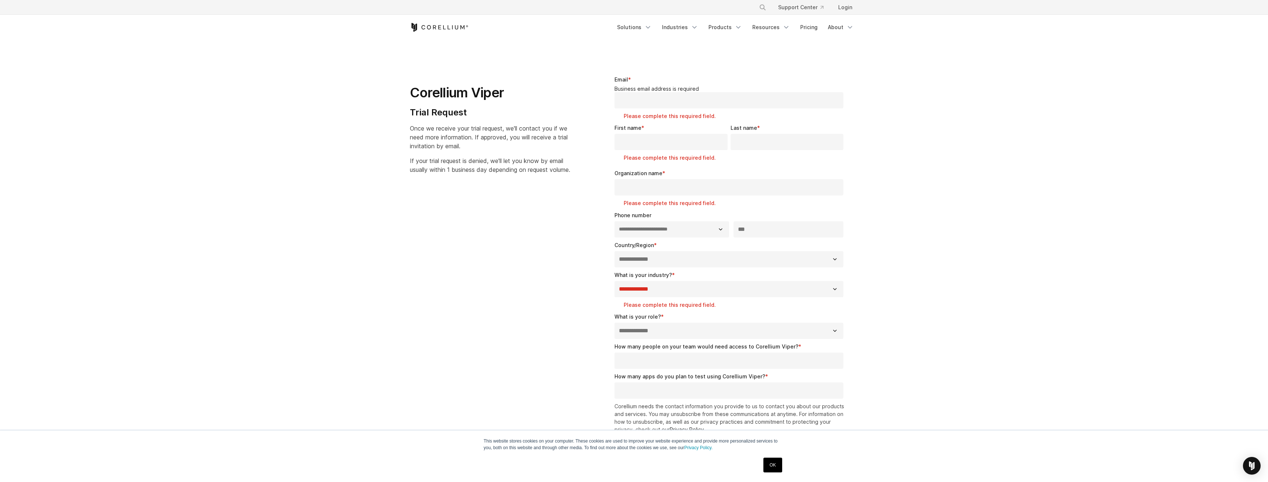
click at [502, 142] on p "Once we receive your trial request, we'll contact you if we need more informati…" at bounding box center [490, 137] width 160 height 27
drag, startPoint x: 473, startPoint y: 140, endPoint x: 570, endPoint y: 138, distance: 96.9
click at [570, 138] on p "Once we receive your trial request, we'll contact you if we need more informati…" at bounding box center [490, 137] width 160 height 27
drag, startPoint x: 496, startPoint y: 145, endPoint x: 430, endPoint y: 167, distance: 69.9
click at [416, 139] on p "Once we receive your trial request, we'll contact you if we need more informati…" at bounding box center [490, 137] width 160 height 27
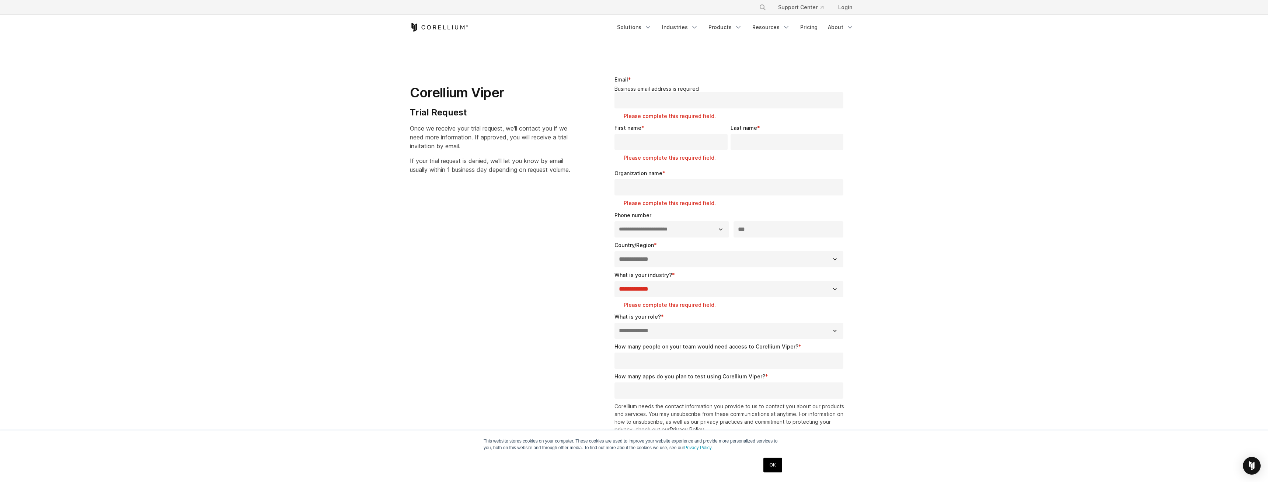
click at [430, 167] on span "If your trial request is denied, we'll let you know by email usually within 1 b…" at bounding box center [490, 165] width 160 height 16
drag, startPoint x: 458, startPoint y: 160, endPoint x: 509, endPoint y: 162, distance: 50.9
click at [509, 162] on span "If your trial request is denied, we'll let you know by email usually within 1 b…" at bounding box center [490, 165] width 160 height 16
click at [509, 167] on span "If your trial request is denied, we'll let you know by email usually within 1 b…" at bounding box center [490, 165] width 160 height 16
drag, startPoint x: 492, startPoint y: 160, endPoint x: 463, endPoint y: 174, distance: 32.1
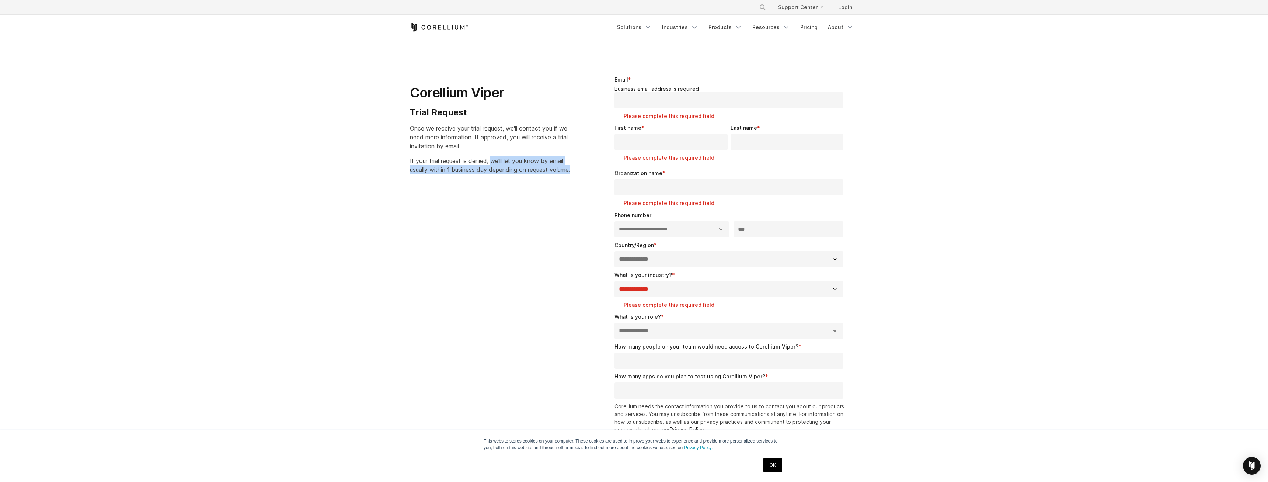
click at [462, 174] on p "If your trial request is denied, we'll let you know by email usually within 1 b…" at bounding box center [490, 165] width 160 height 18
click at [464, 174] on p "If your trial request is denied, we'll let you know by email usually within 1 b…" at bounding box center [490, 165] width 160 height 18
drag, startPoint x: 452, startPoint y: 185, endPoint x: 400, endPoint y: 125, distance: 78.9
click at [400, 125] on section "**********" at bounding box center [634, 289] width 1268 height 499
click at [433, 174] on p "If your trial request is denied, we'll let you know by email usually within 1 b…" at bounding box center [490, 165] width 160 height 18
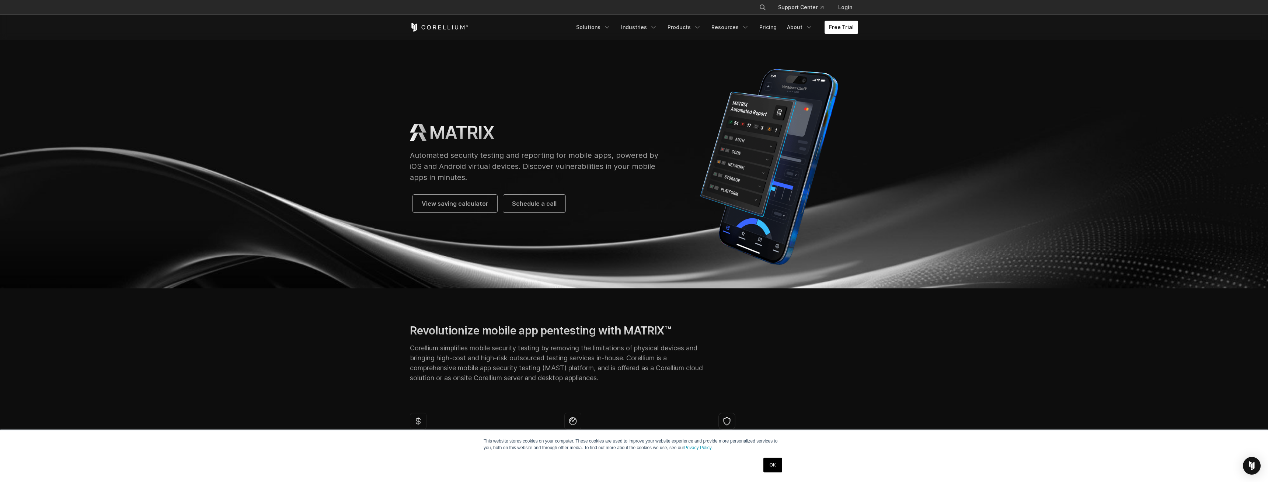
scroll to position [263, 0]
